Goal: Navigation & Orientation: Find specific page/section

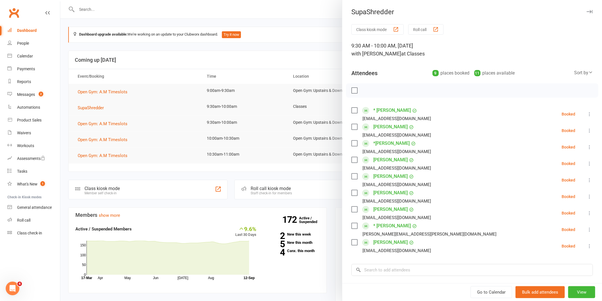
click at [352, 90] on label at bounding box center [354, 91] width 6 height 6
click at [366, 88] on icon "button" at bounding box center [367, 90] width 6 height 6
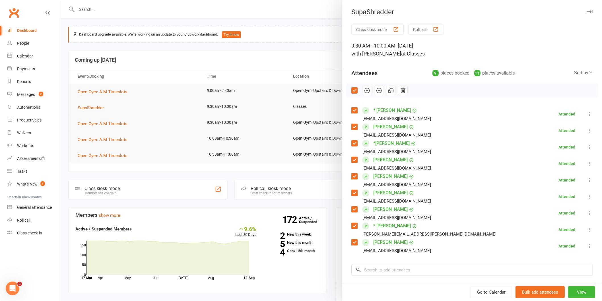
click at [307, 143] on div at bounding box center [331, 150] width 542 height 301
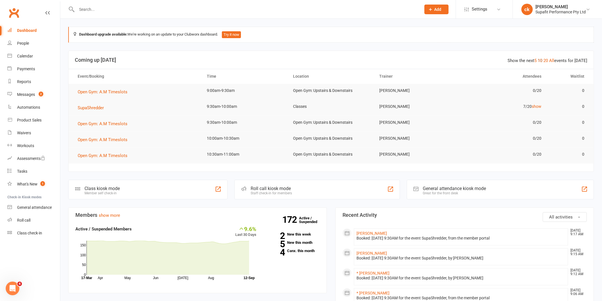
click at [543, 58] on link "10" at bounding box center [540, 60] width 5 height 5
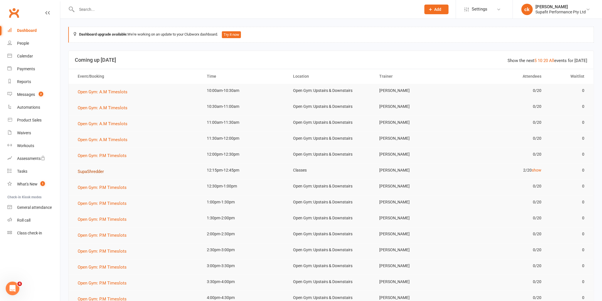
click at [96, 174] on button "SupaShredder" at bounding box center [93, 171] width 30 height 7
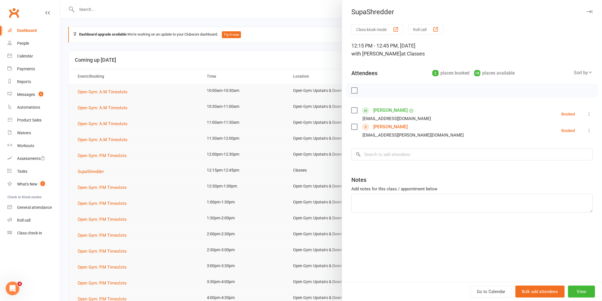
click at [378, 126] on link "[PERSON_NAME]" at bounding box center [390, 126] width 34 height 9
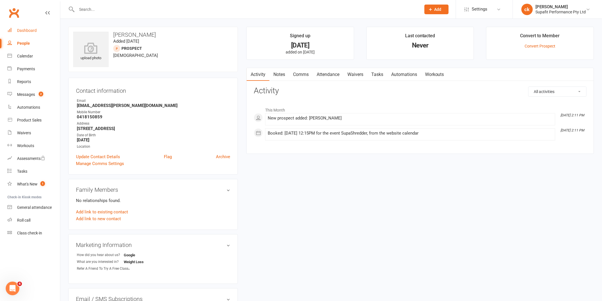
click at [28, 26] on link "Dashboard" at bounding box center [33, 30] width 53 height 13
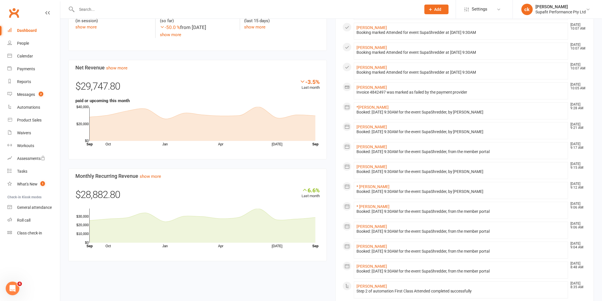
scroll to position [369, 0]
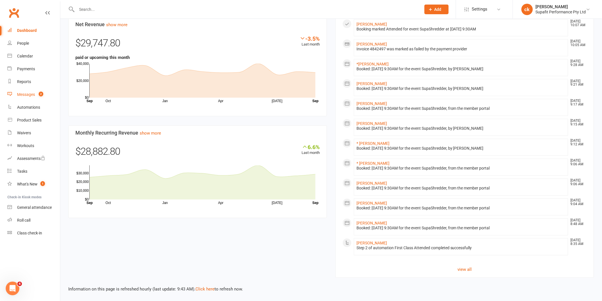
click at [27, 90] on link "Messages 2" at bounding box center [33, 94] width 53 height 13
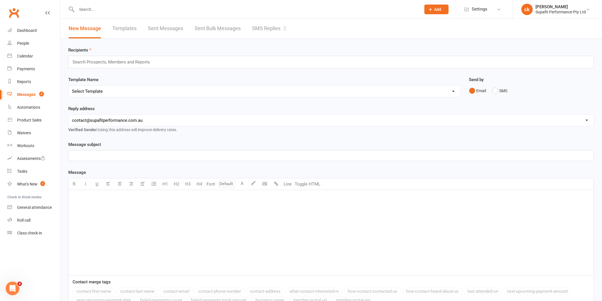
click at [265, 25] on link "SMS Replies 2" at bounding box center [269, 29] width 34 height 20
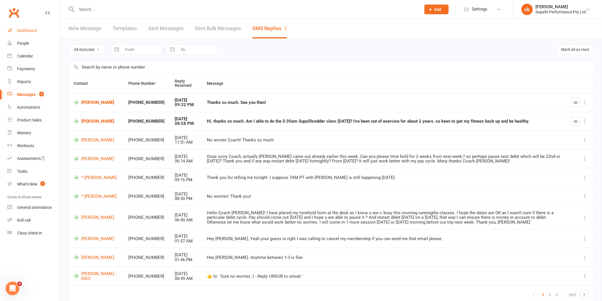
click at [35, 29] on div "Dashboard" at bounding box center [27, 30] width 20 height 5
